Goal: Book appointment/travel/reservation

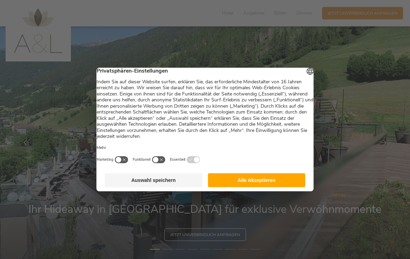
click at [174, 183] on button "Auswahl speichern" at bounding box center [154, 180] width 98 height 14
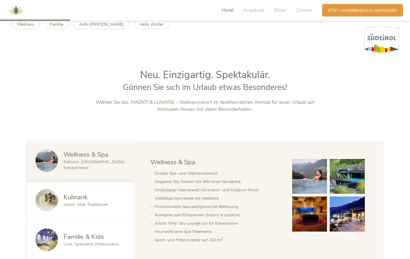
scroll to position [233, 0]
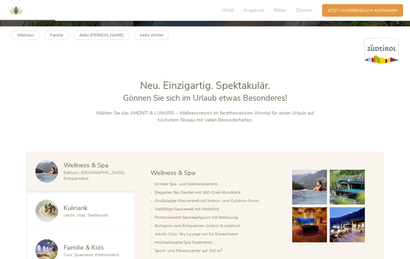
click at [305, 12] on span "Zimmer" at bounding box center [304, 10] width 16 height 7
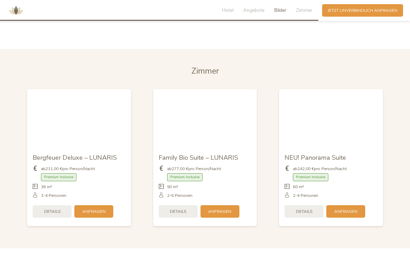
scroll to position [1353, 0]
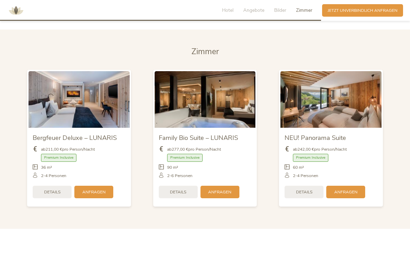
click at [301, 190] on span "Details" at bounding box center [304, 192] width 16 height 6
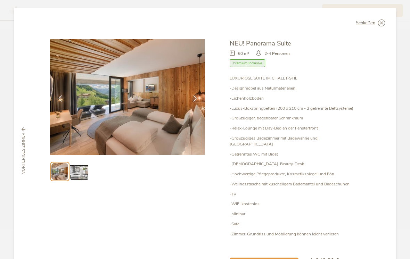
click at [84, 172] on img at bounding box center [79, 171] width 18 height 18
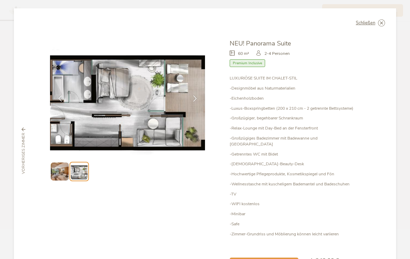
click at [65, 171] on img at bounding box center [60, 171] width 18 height 18
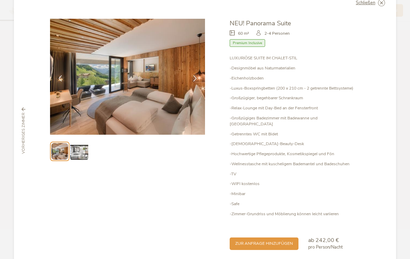
scroll to position [20, 0]
click at [277, 241] on span "zur Anfrage hinzufügen" at bounding box center [264, 244] width 58 height 6
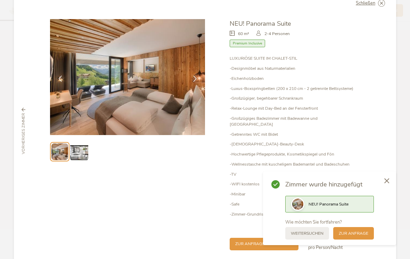
click at [359, 236] on span "zur Anfrage" at bounding box center [354, 234] width 30 height 6
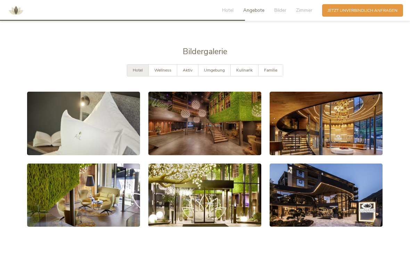
scroll to position [1033, 0]
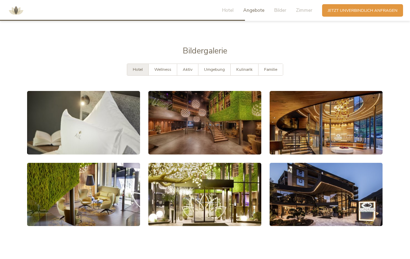
click at [199, 117] on link at bounding box center [204, 123] width 113 height 64
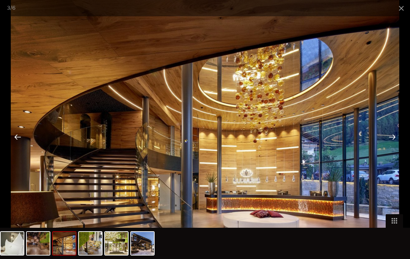
click at [393, 13] on span at bounding box center [400, 8] width 17 height 16
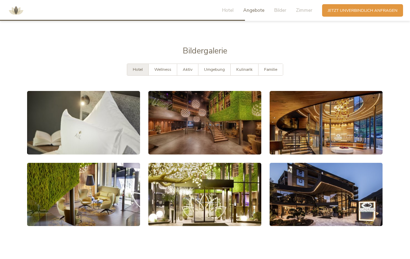
click at [160, 70] on span "Wellness" at bounding box center [162, 70] width 17 height 6
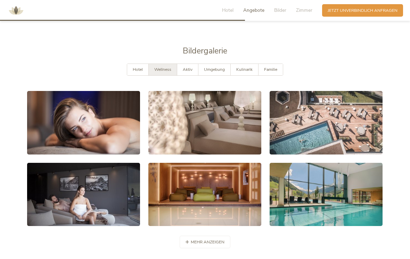
click at [184, 69] on span "Aktiv" at bounding box center [188, 70] width 10 height 6
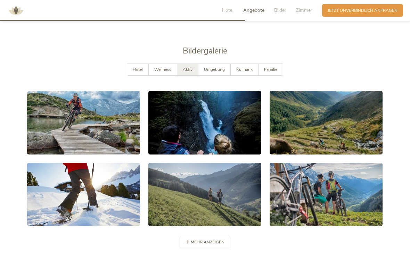
click at [215, 71] on span "Umgebung" at bounding box center [214, 70] width 21 height 6
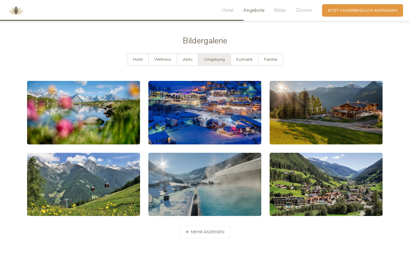
scroll to position [1044, 0]
